Goal: Navigation & Orientation: Go to known website

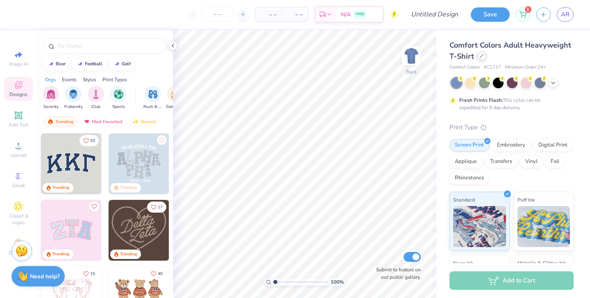
click at [481, 58] on icon at bounding box center [482, 56] width 4 height 4
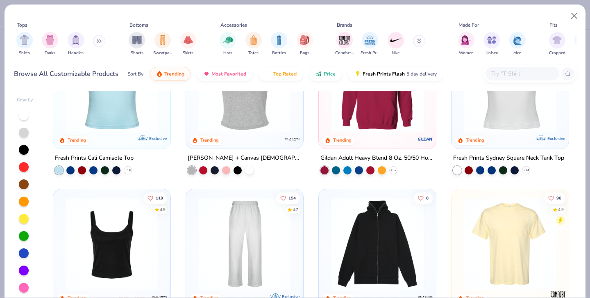
scroll to position [238, 0]
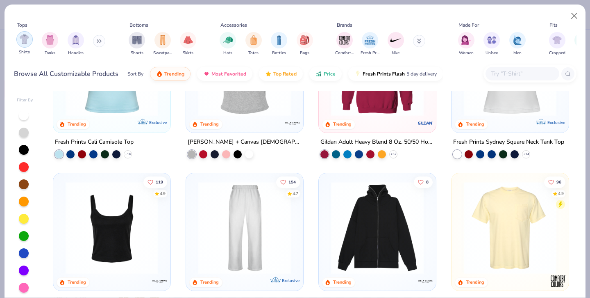
click at [21, 43] on img "filter for Shirts" at bounding box center [24, 38] width 9 height 9
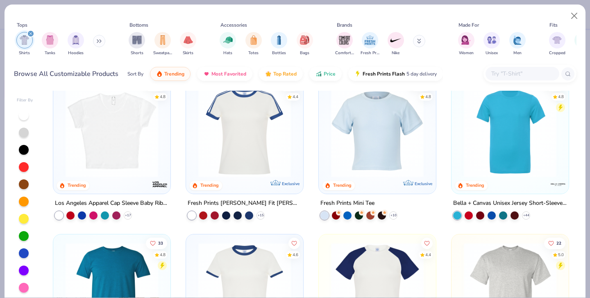
scroll to position [178, 0]
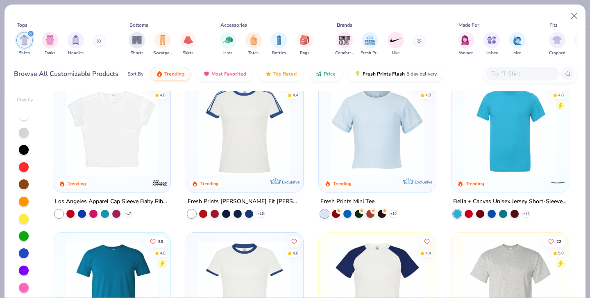
click at [134, 128] on img at bounding box center [111, 129] width 101 height 93
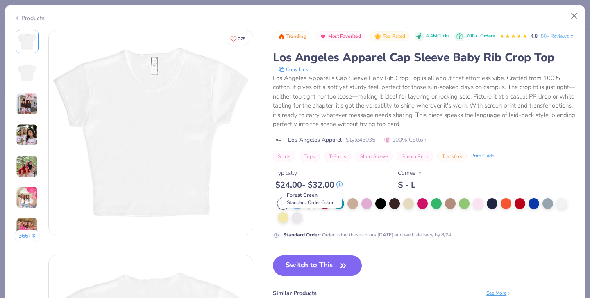
click at [308, 208] on div at bounding box center [311, 202] width 11 height 11
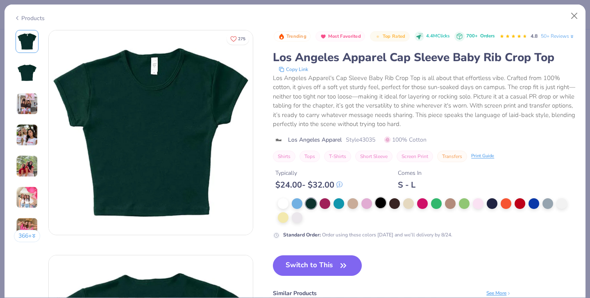
click at [379, 208] on div at bounding box center [380, 202] width 11 height 11
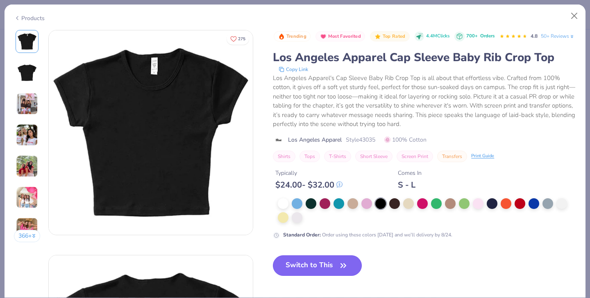
click at [337, 275] on button "Switch to This" at bounding box center [317, 265] width 89 height 20
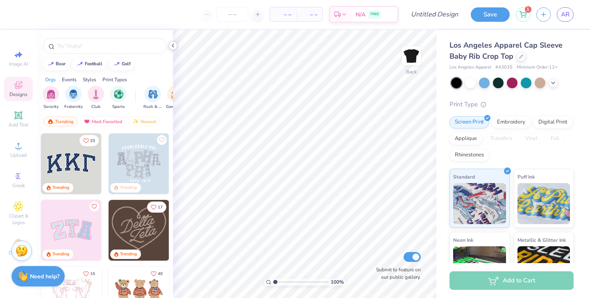
click at [171, 46] on icon at bounding box center [173, 45] width 7 height 7
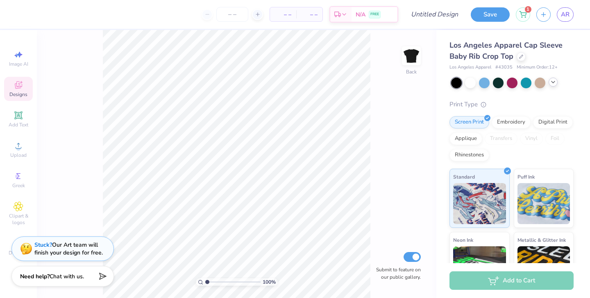
click at [556, 86] on div at bounding box center [512, 82] width 123 height 11
click at [553, 82] on polyline at bounding box center [553, 82] width 3 height 2
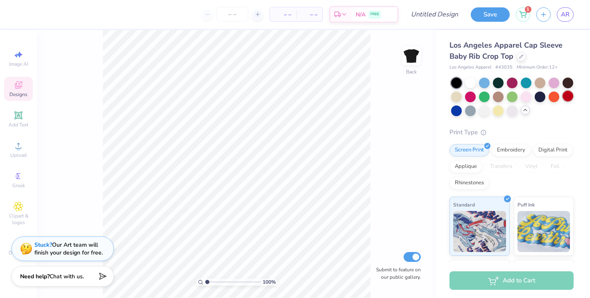
click at [571, 96] on div at bounding box center [568, 96] width 11 height 11
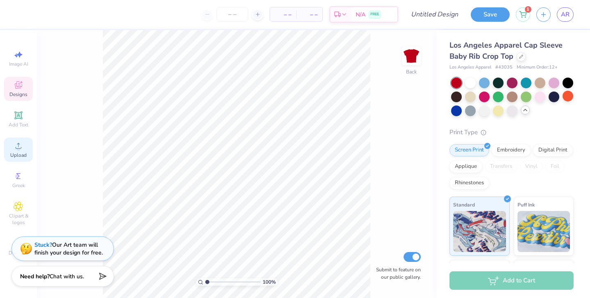
click at [13, 151] on div "Upload" at bounding box center [18, 149] width 29 height 24
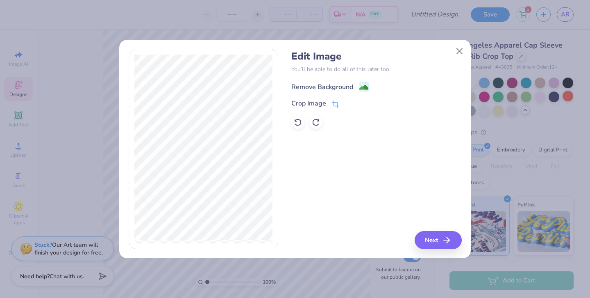
click at [326, 85] on div "Remove Background" at bounding box center [322, 87] width 62 height 10
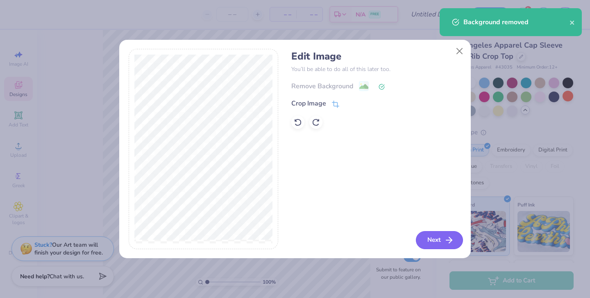
click at [438, 241] on button "Next" at bounding box center [439, 240] width 47 height 18
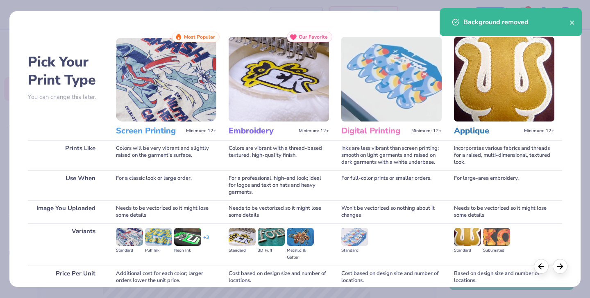
scroll to position [70, 0]
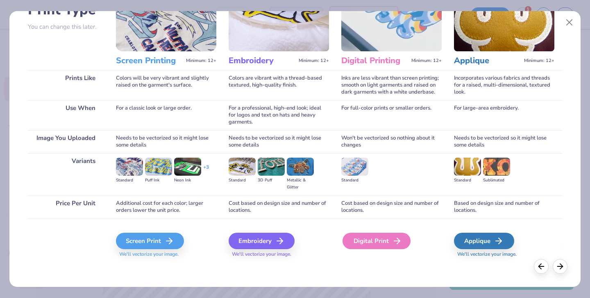
click at [363, 245] on div "Digital Print" at bounding box center [377, 240] width 68 height 16
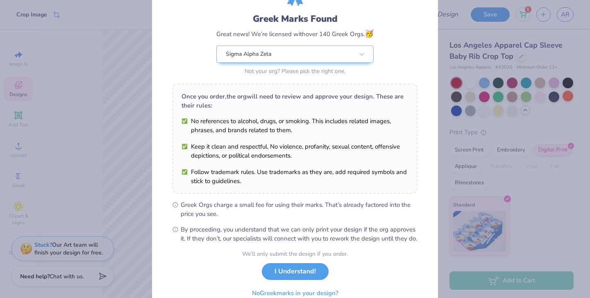
scroll to position [47, 0]
click at [269, 277] on button "I Understand!" at bounding box center [295, 268] width 67 height 17
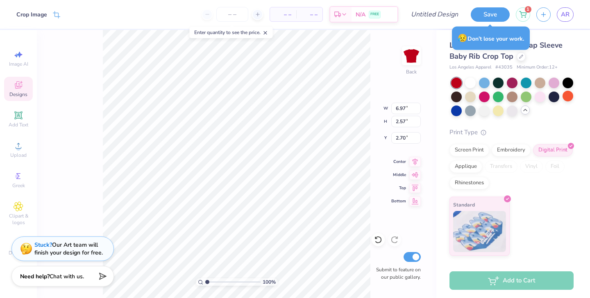
type input "1.72"
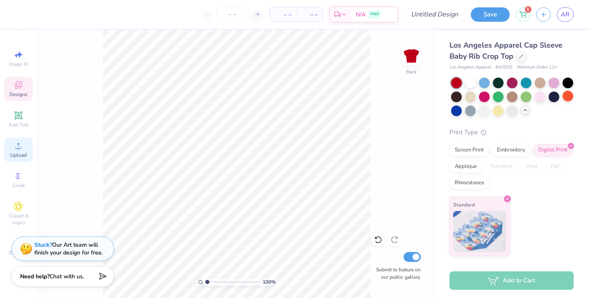
click at [18, 140] on div "Upload" at bounding box center [18, 149] width 29 height 24
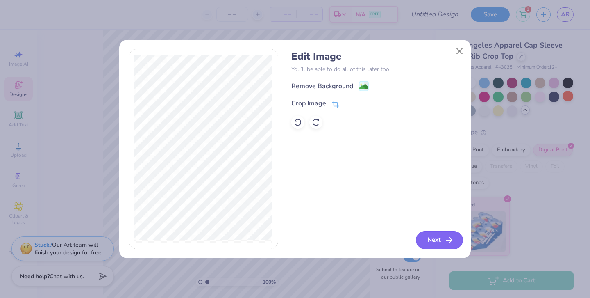
click at [442, 242] on button "Next" at bounding box center [439, 240] width 47 height 18
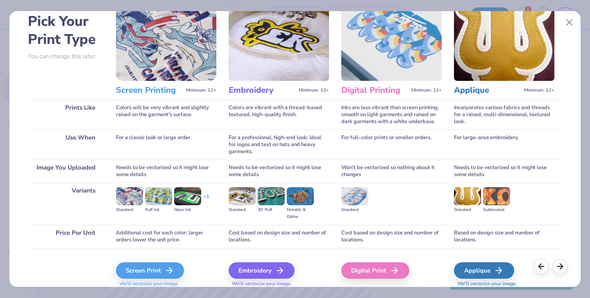
scroll to position [41, 0]
click at [364, 270] on div "Digital Print" at bounding box center [377, 270] width 68 height 16
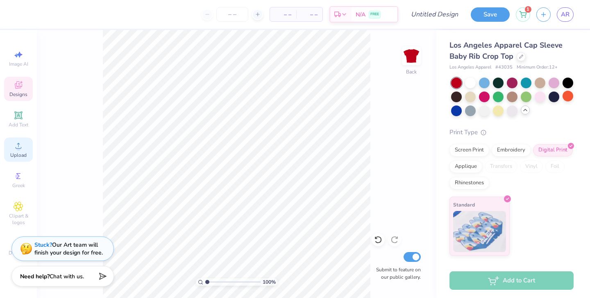
click at [18, 147] on circle at bounding box center [18, 148] width 5 height 5
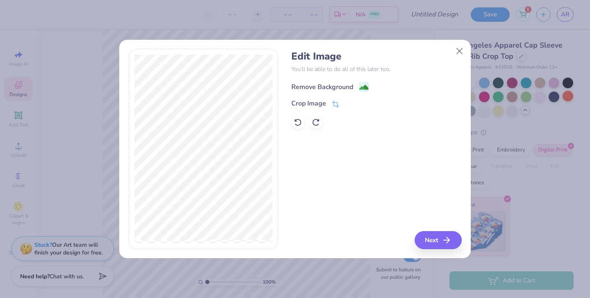
click at [338, 83] on div "Remove Background" at bounding box center [322, 87] width 62 height 10
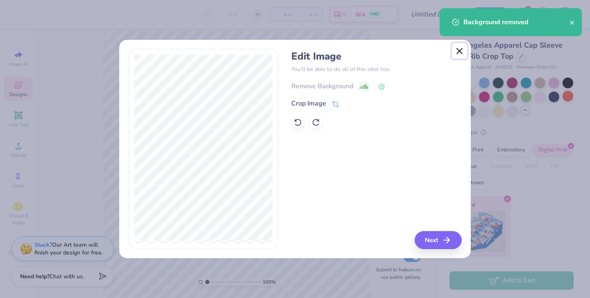
click at [457, 52] on button "Close" at bounding box center [460, 51] width 16 height 16
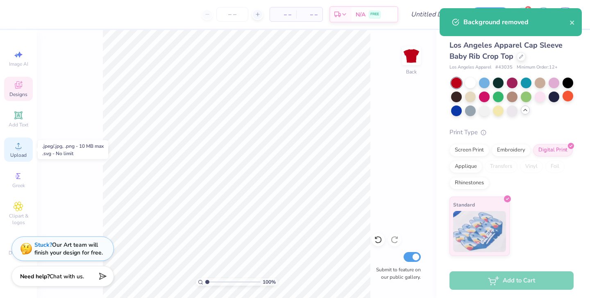
click at [15, 148] on icon at bounding box center [19, 146] width 10 height 10
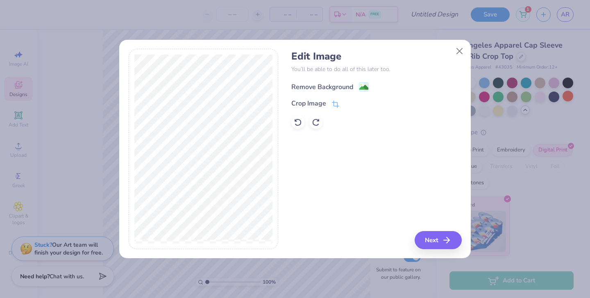
click at [321, 88] on div "Remove Background" at bounding box center [322, 87] width 62 height 10
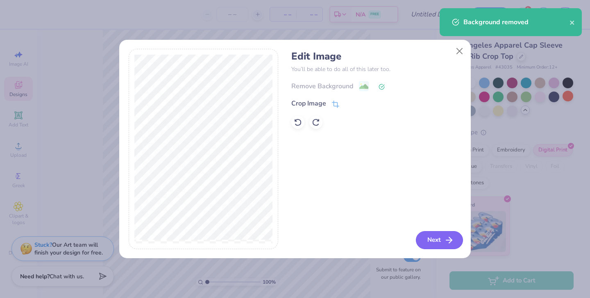
click at [442, 237] on button "Next" at bounding box center [439, 240] width 47 height 18
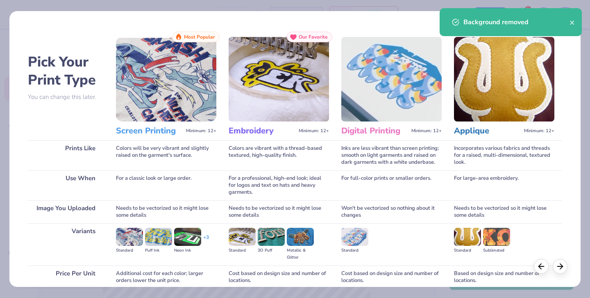
scroll to position [70, 0]
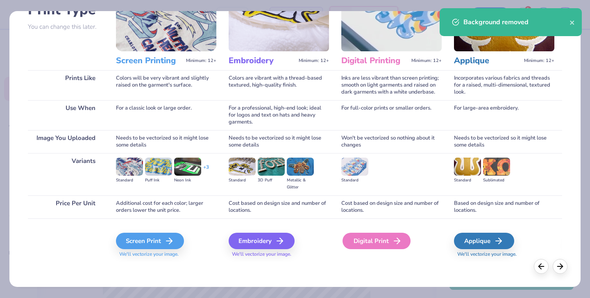
click at [382, 245] on div "Digital Print" at bounding box center [377, 240] width 68 height 16
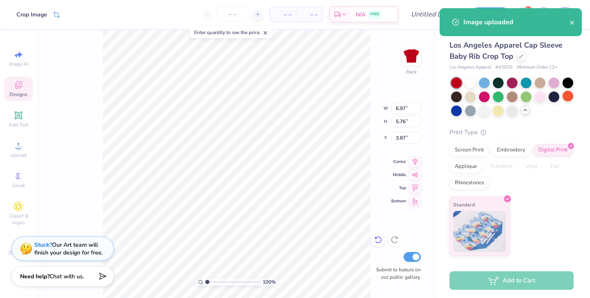
type input "0.99"
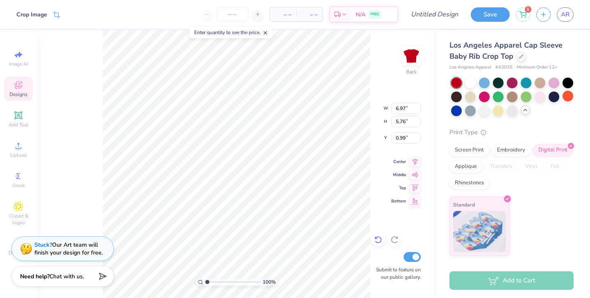
type input "1.31"
click at [570, 83] on div at bounding box center [568, 82] width 11 height 11
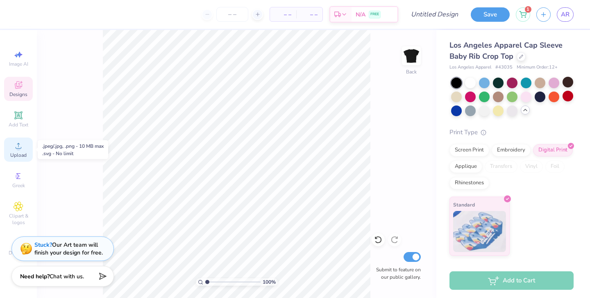
click at [14, 147] on icon at bounding box center [19, 146] width 10 height 10
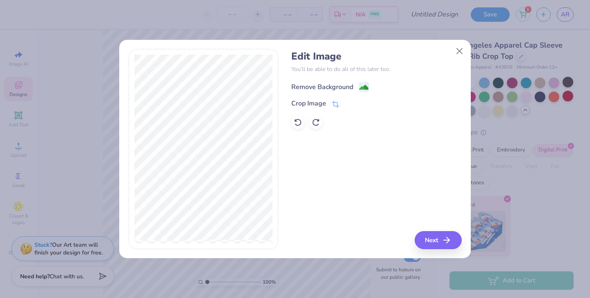
click at [334, 85] on div "Remove Background" at bounding box center [322, 87] width 62 height 10
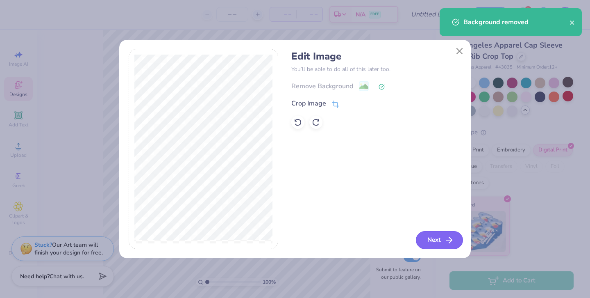
click at [441, 239] on button "Next" at bounding box center [439, 240] width 47 height 18
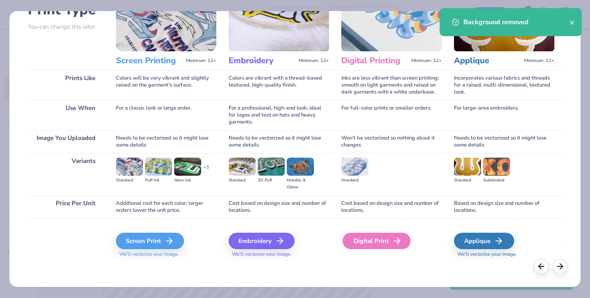
click at [392, 241] on icon at bounding box center [397, 241] width 10 height 10
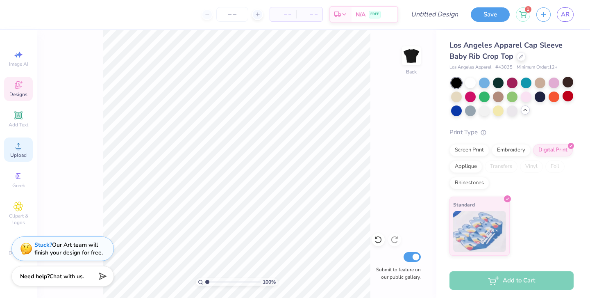
click at [18, 147] on circle at bounding box center [18, 148] width 5 height 5
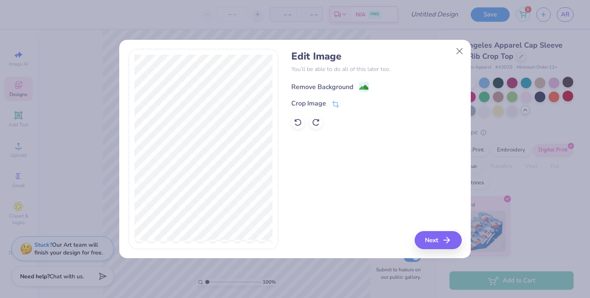
click at [331, 86] on div "Remove Background" at bounding box center [322, 87] width 62 height 10
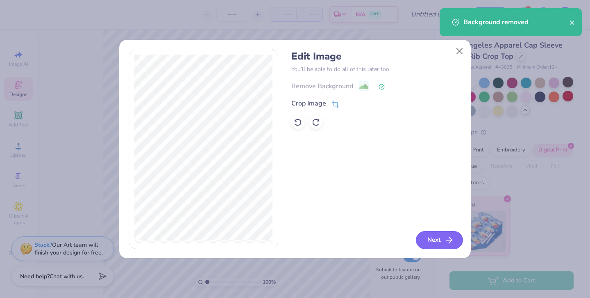
click at [439, 241] on button "Next" at bounding box center [439, 240] width 47 height 18
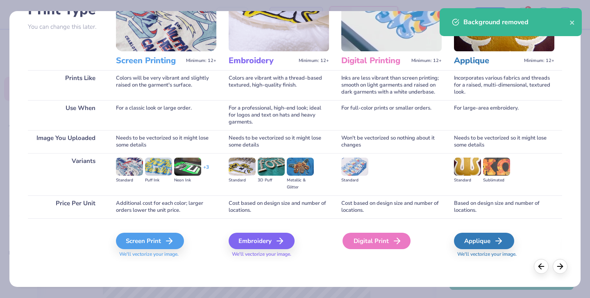
click at [384, 245] on div "Digital Print" at bounding box center [377, 240] width 68 height 16
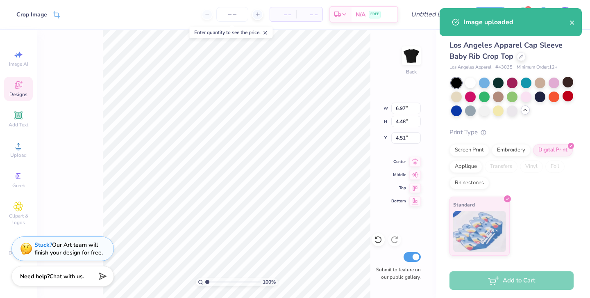
type input "1.44"
